Goal: Task Accomplishment & Management: Use online tool/utility

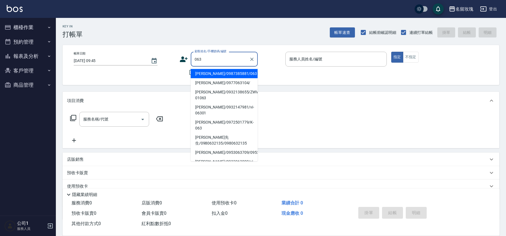
drag, startPoint x: 240, startPoint y: 73, endPoint x: 221, endPoint y: 77, distance: 19.5
click at [240, 73] on li "[PERSON_NAME]/0987385881/063" at bounding box center [224, 73] width 67 height 9
type input "[PERSON_NAME]/0987385881/063"
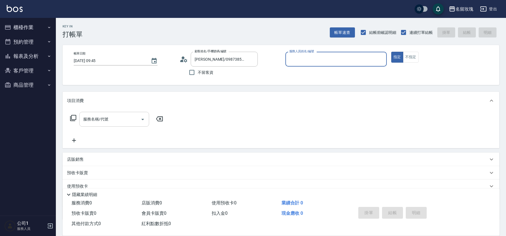
type input "KELLY-5"
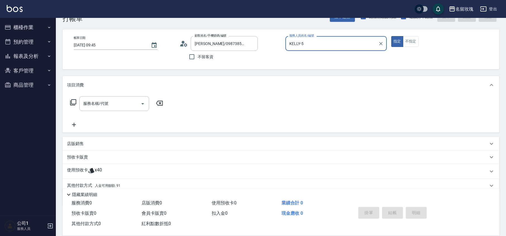
scroll to position [38, 0]
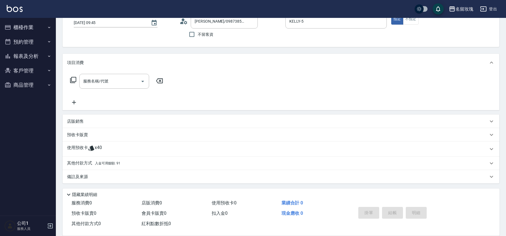
click at [80, 142] on div "使用預收卡 x40" at bounding box center [281, 148] width 437 height 15
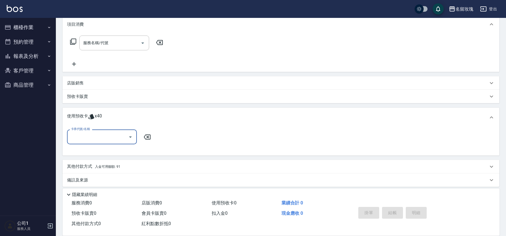
scroll to position [76, 0]
click at [123, 135] on input "卡券代號/名稱" at bounding box center [98, 136] width 56 height 10
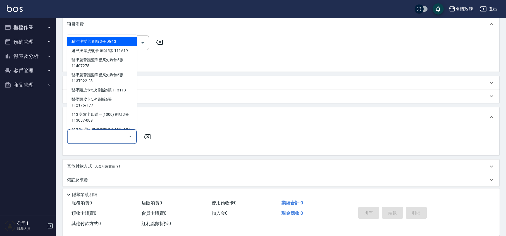
click at [107, 39] on div "精油洗髮卡 剩餘3張 DG13" at bounding box center [102, 41] width 70 height 9
type input "精油洗髮卡 DG13"
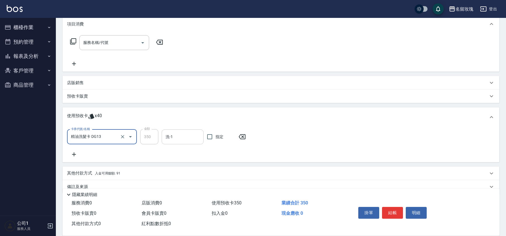
click at [181, 138] on input "洗-1" at bounding box center [182, 137] width 37 height 10
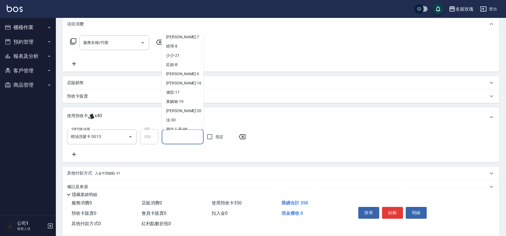
scroll to position [104, 0]
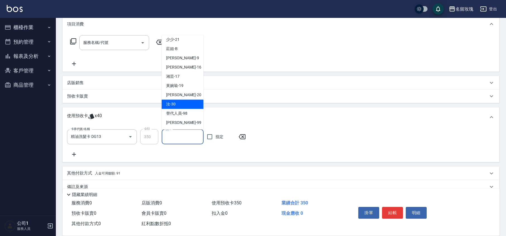
click at [180, 106] on div "汝 -30" at bounding box center [183, 104] width 42 height 9
type input "汝-30"
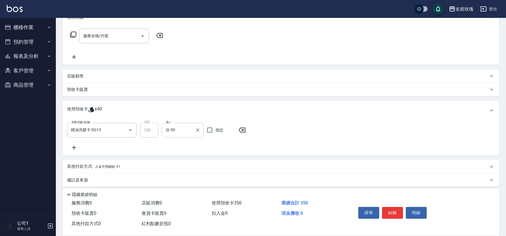
scroll to position [87, 0]
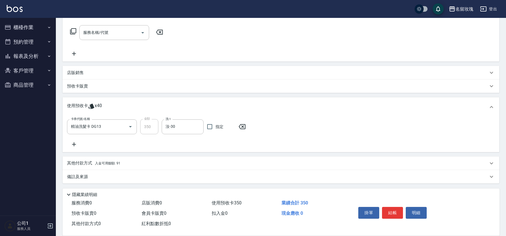
click at [177, 144] on div "卡券代號/名稱 精油洗髮卡 DG13 卡券代號/名稱 金額 350 金額 洗-1 汝-30 洗-1 指定" at bounding box center [281, 133] width 428 height 28
type input "[DATE] 10:31"
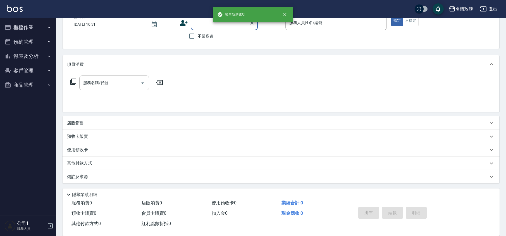
scroll to position [0, 0]
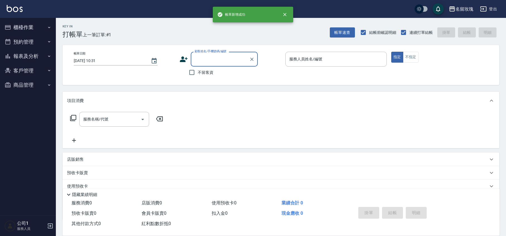
click at [221, 56] on input "顧客姓名/手機號碼/編號" at bounding box center [220, 59] width 54 height 10
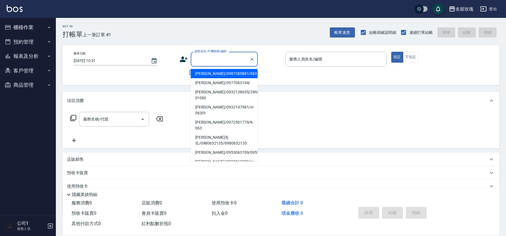
click at [211, 73] on li "[PERSON_NAME]/0987385881/063" at bounding box center [224, 73] width 67 height 9
type input "[PERSON_NAME]/0987385881/063"
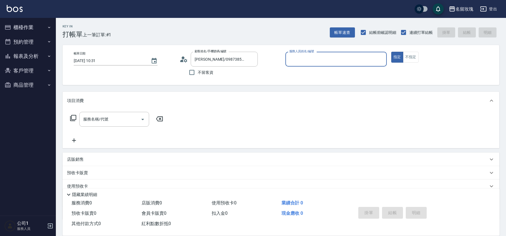
type input "KELLY-5"
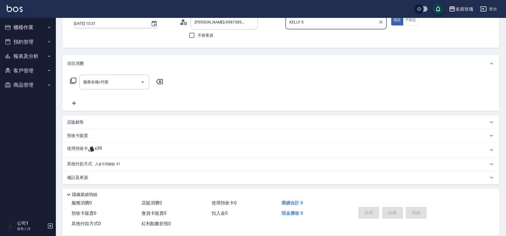
click at [85, 149] on p "使用預收卡" at bounding box center [77, 149] width 21 height 8
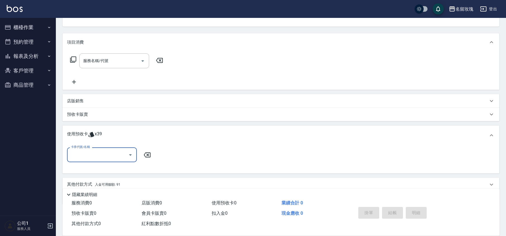
scroll to position [76, 0]
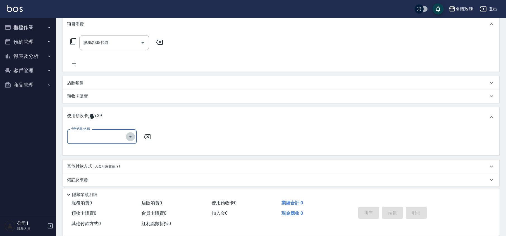
click at [129, 135] on icon "Open" at bounding box center [130, 136] width 7 height 7
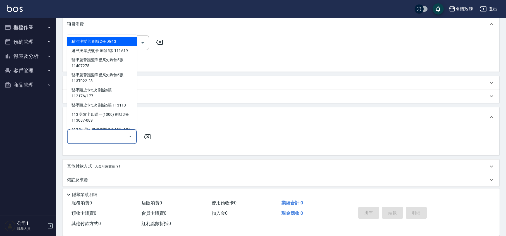
click at [107, 38] on div "精油洗髮卡 剩餘2張 DG13" at bounding box center [102, 41] width 70 height 9
type input "精油洗髮卡 DG13"
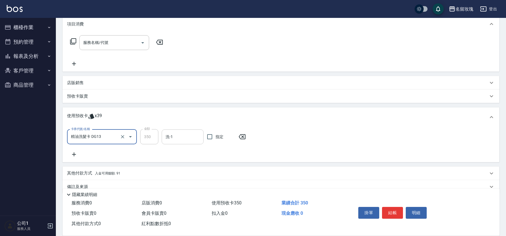
click at [183, 143] on div "洗-1" at bounding box center [183, 136] width 42 height 15
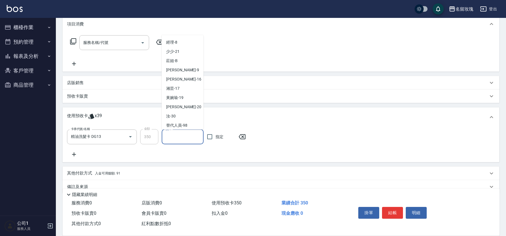
scroll to position [104, 0]
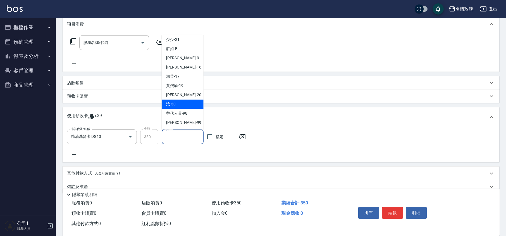
click at [179, 100] on div "汝 -30" at bounding box center [183, 104] width 42 height 9
type input "汝-30"
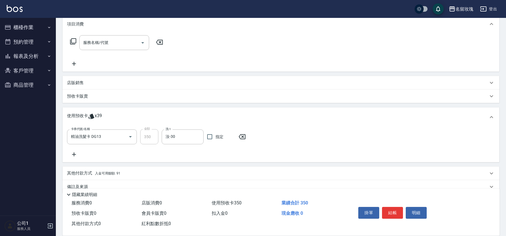
scroll to position [87, 0]
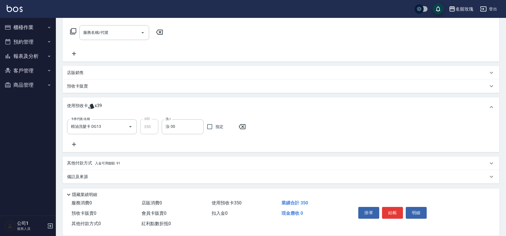
click at [174, 142] on div "卡券代號/名稱 精油洗髮卡 DG13 卡券代號/名稱 金額 350 金額 洗-1 汝-30 洗-1 指定" at bounding box center [281, 133] width 428 height 28
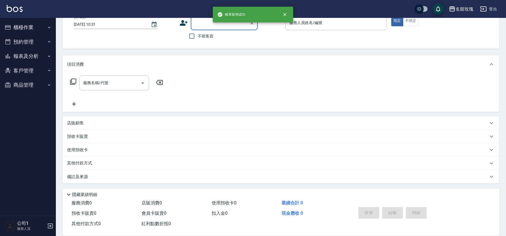
scroll to position [0, 0]
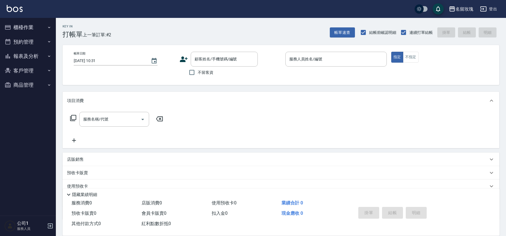
click at [179, 23] on div "Key In 打帳單 上一筆訂單:#2 帳單速查 結帳前確認明細 連續打單結帳 掛單 結帳 明細" at bounding box center [277, 28] width 443 height 20
click at [36, 57] on button "報表及分析" at bounding box center [27, 56] width 51 height 15
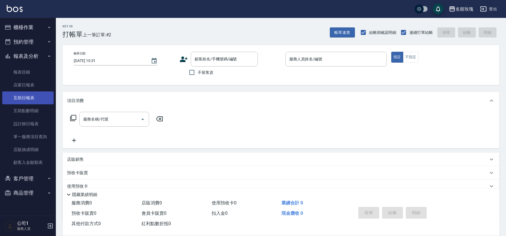
click at [23, 100] on link "互助日報表" at bounding box center [27, 97] width 51 height 13
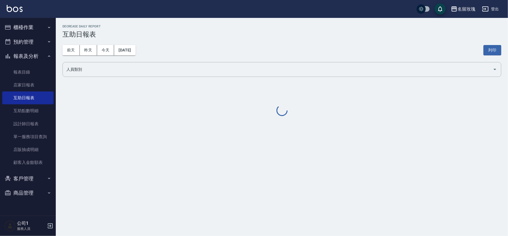
click at [170, 37] on h3 "互助日報表" at bounding box center [282, 34] width 439 height 8
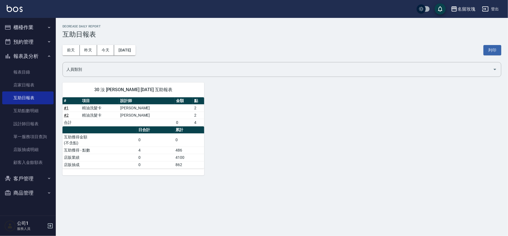
click at [32, 58] on button "報表及分析" at bounding box center [27, 56] width 51 height 15
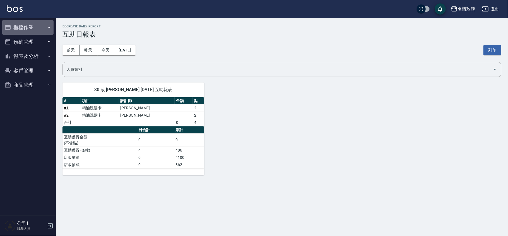
click at [34, 26] on button "櫃檯作業" at bounding box center [27, 27] width 51 height 15
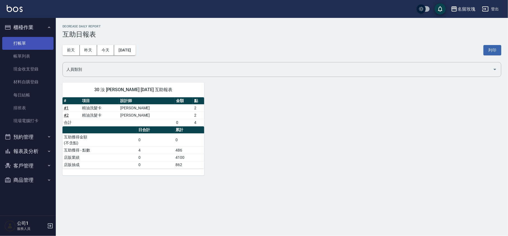
click at [32, 41] on link "打帳單" at bounding box center [27, 43] width 51 height 13
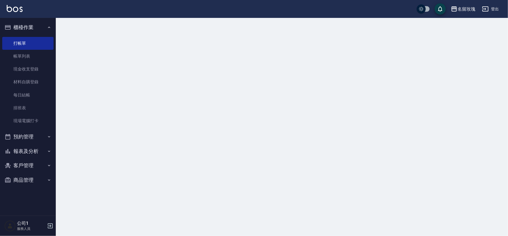
click at [40, 23] on button "櫃檯作業" at bounding box center [27, 27] width 51 height 15
